Goal: Task Accomplishment & Management: Manage account settings

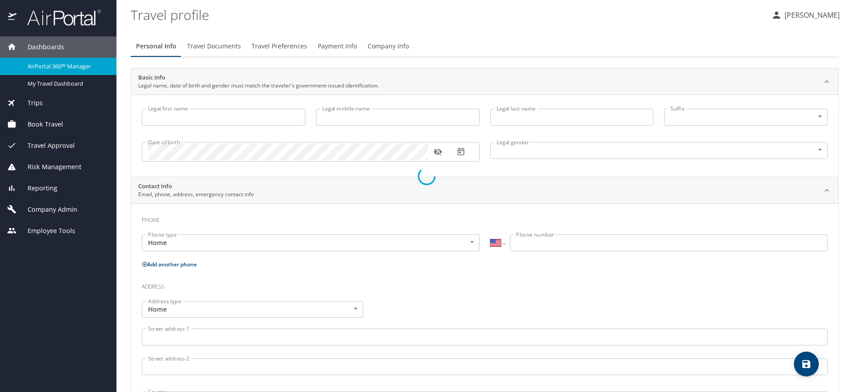
select select "US"
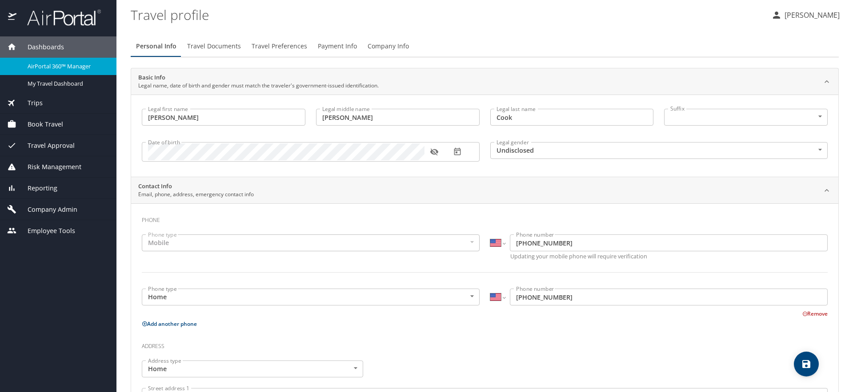
type input "[PERSON_NAME]"
type input "Cook"
type input "Undisclosed"
type input "[PERSON_NAME]"
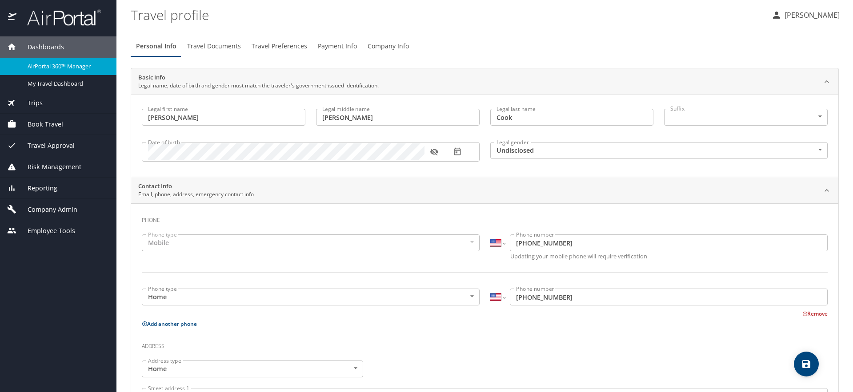
type input "Cook"
type input "[PHONE_NUMBER]"
type input "[PERSON_NAME][EMAIL_ADDRESS][DOMAIN_NAME]"
